Goal: Find specific page/section: Find specific page/section

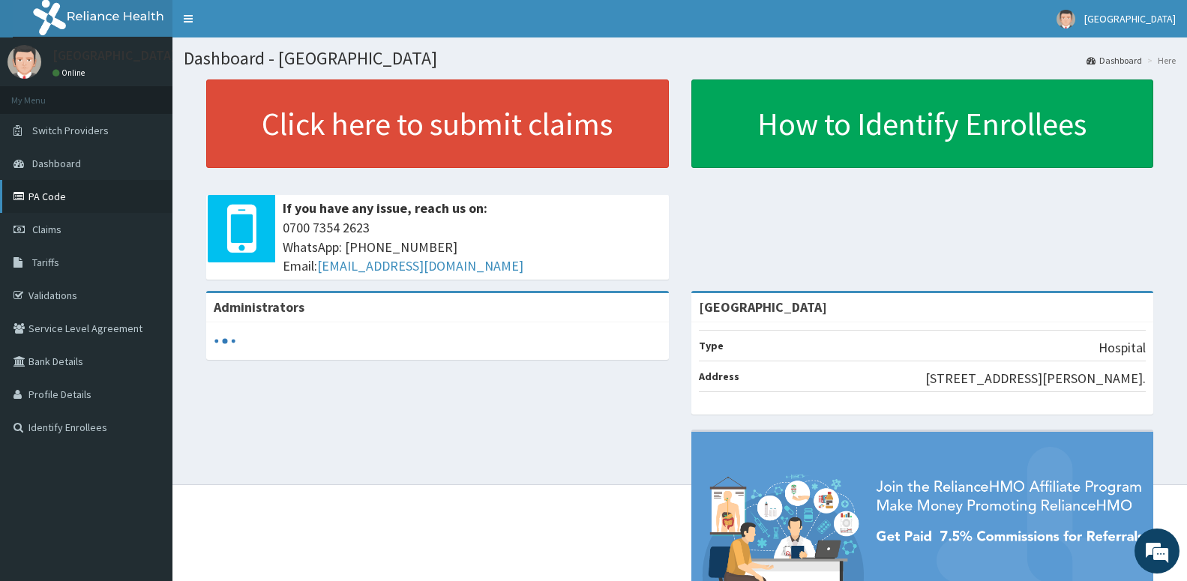
click at [50, 198] on link "PA Code" at bounding box center [86, 196] width 173 height 33
click at [55, 192] on link "PA Code" at bounding box center [86, 196] width 173 height 33
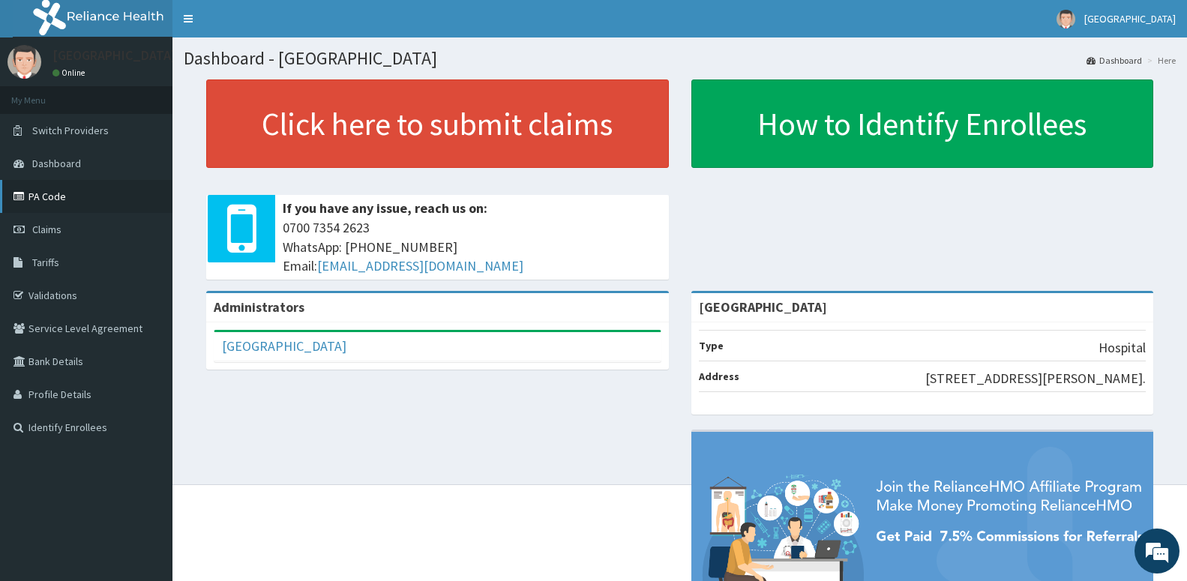
click at [64, 197] on link "PA Code" at bounding box center [86, 196] width 173 height 33
